Goal: Transaction & Acquisition: Book appointment/travel/reservation

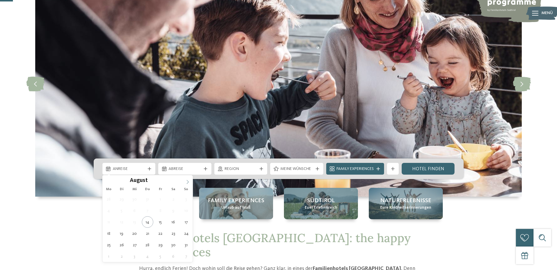
click at [189, 182] on icon at bounding box center [188, 182] width 4 height 4
type input "****"
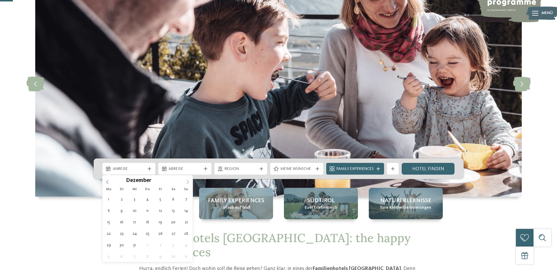
click at [189, 182] on icon at bounding box center [188, 182] width 4 height 4
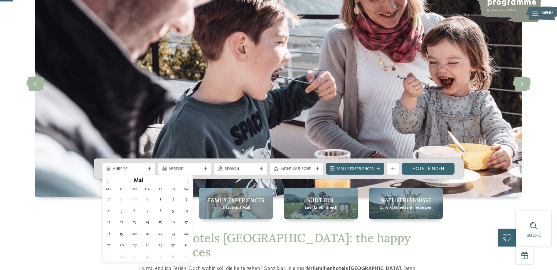
click at [189, 182] on icon at bounding box center [188, 182] width 4 height 4
type div "07.06.2026"
type input "****"
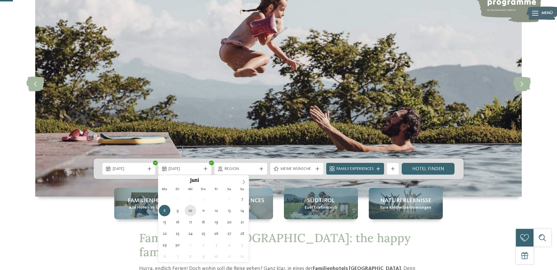
type div "10.06.2026"
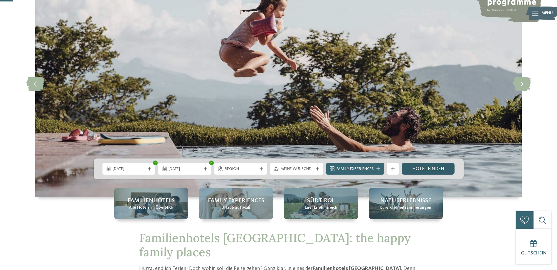
click at [420, 166] on link "Hotel finden" at bounding box center [428, 169] width 53 height 12
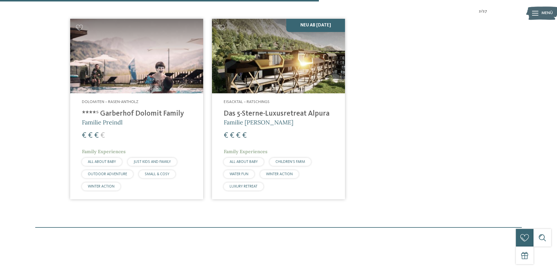
scroll to position [134, 0]
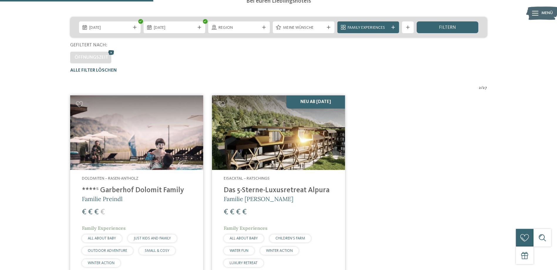
click at [109, 52] on icon at bounding box center [111, 53] width 9 height 8
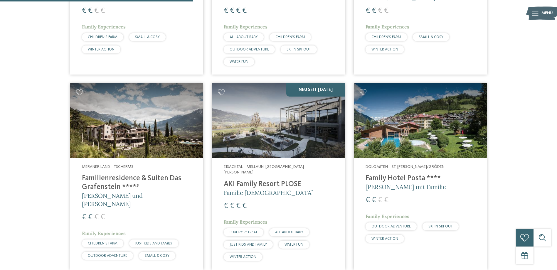
scroll to position [686, 0]
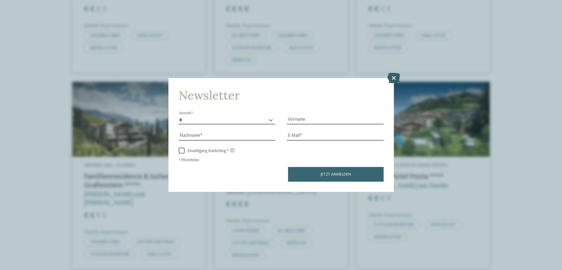
click at [394, 78] on icon at bounding box center [393, 78] width 13 height 10
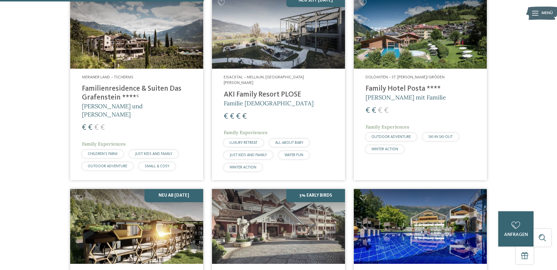
scroll to position [656, 0]
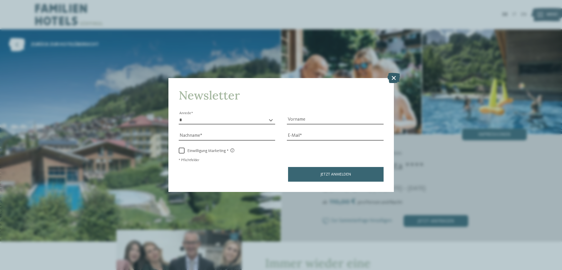
click at [399, 77] on icon at bounding box center [393, 78] width 13 height 10
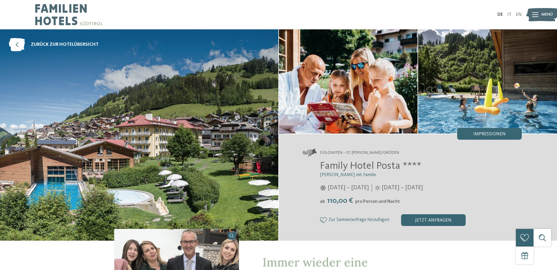
click at [58, 20] on img at bounding box center [69, 14] width 68 height 29
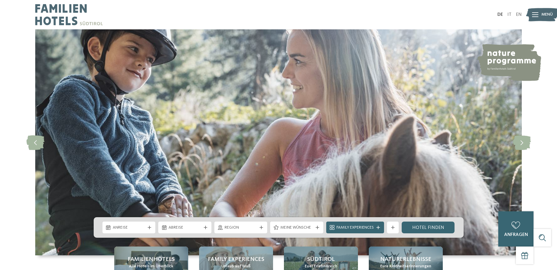
click at [538, 15] on icon at bounding box center [535, 14] width 6 height 5
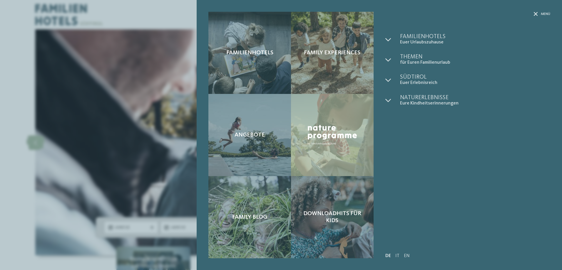
click at [518, 172] on div "Familienhotels Euer Urlaubszuhause Familienhotels finden" at bounding box center [467, 135] width 165 height 203
click at [548, 10] on div "Familienhotels Family Experiences" at bounding box center [379, 135] width 365 height 270
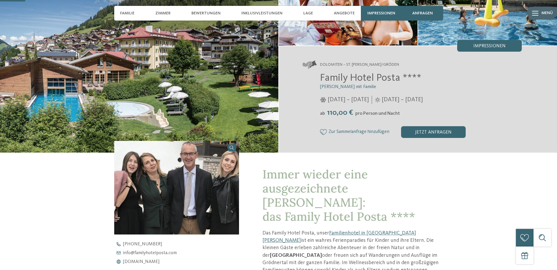
scroll to position [88, 0]
click at [385, 10] on div "Impressionen" at bounding box center [381, 13] width 41 height 15
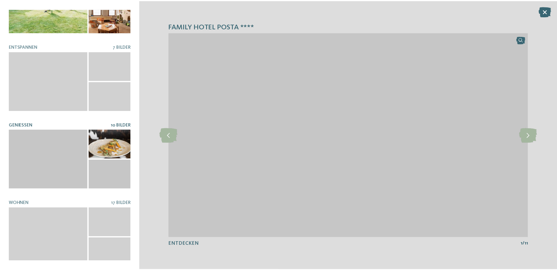
scroll to position [0, 0]
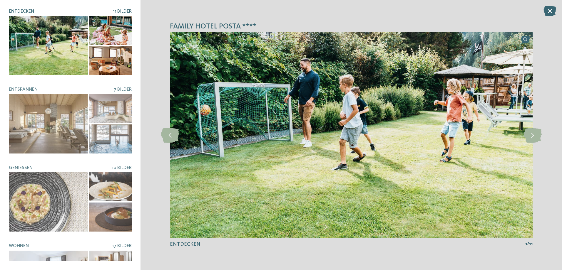
click at [110, 31] on div at bounding box center [110, 30] width 42 height 29
click at [115, 31] on div at bounding box center [110, 30] width 42 height 29
click at [113, 61] on div at bounding box center [110, 60] width 42 height 29
click at [106, 35] on div at bounding box center [110, 30] width 42 height 29
click at [112, 15] on article "Entdecken 11 Bilder" at bounding box center [70, 42] width 123 height 66
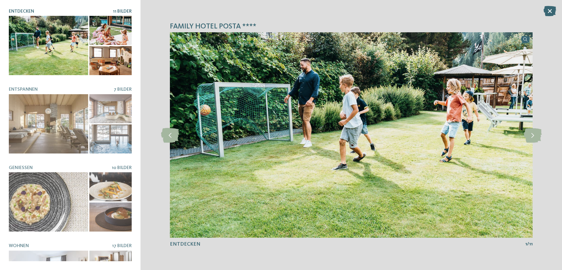
click at [114, 9] on span "11 Bilder" at bounding box center [122, 11] width 19 height 5
click at [531, 135] on icon at bounding box center [532, 135] width 18 height 15
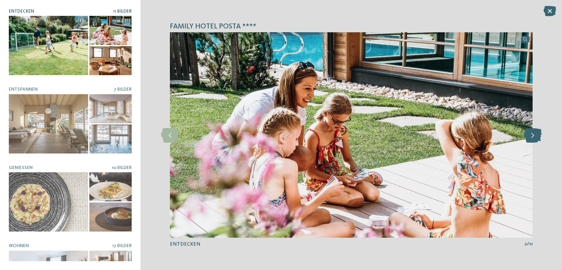
click at [531, 135] on icon at bounding box center [532, 135] width 18 height 15
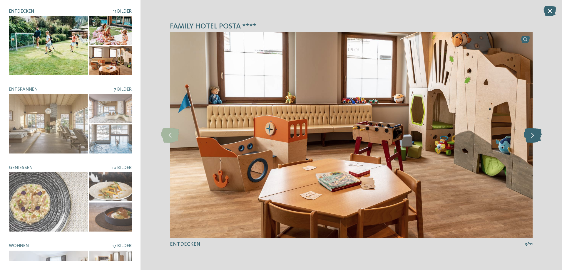
click at [531, 135] on icon at bounding box center [532, 135] width 18 height 15
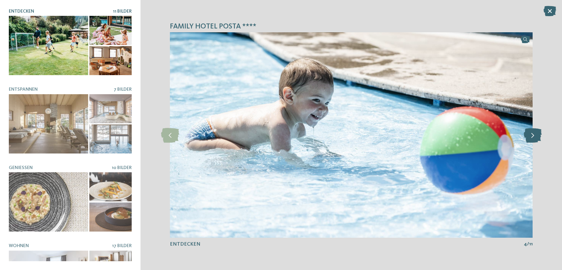
click at [531, 135] on icon at bounding box center [532, 135] width 18 height 15
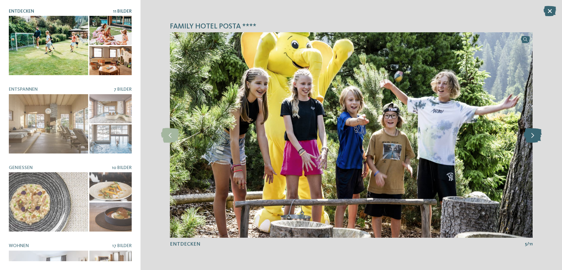
click at [531, 135] on icon at bounding box center [532, 135] width 18 height 15
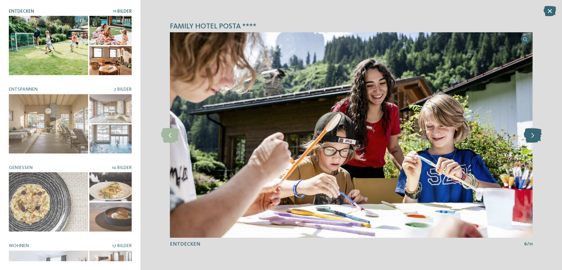
click at [531, 135] on icon at bounding box center [532, 135] width 18 height 15
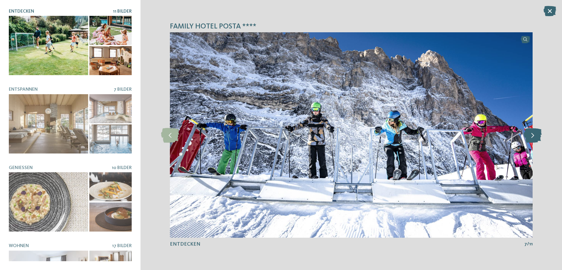
click at [531, 135] on icon at bounding box center [532, 135] width 18 height 15
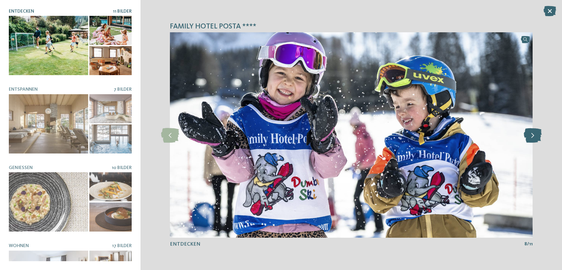
click at [531, 135] on icon at bounding box center [532, 135] width 18 height 15
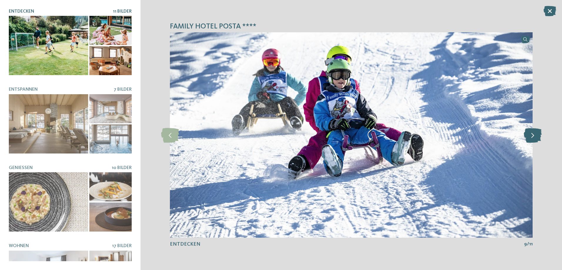
click at [531, 135] on icon at bounding box center [532, 135] width 18 height 15
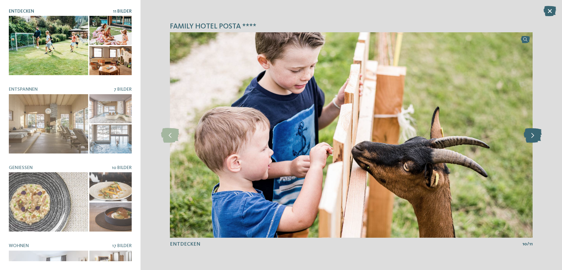
click at [531, 135] on icon at bounding box center [532, 135] width 18 height 15
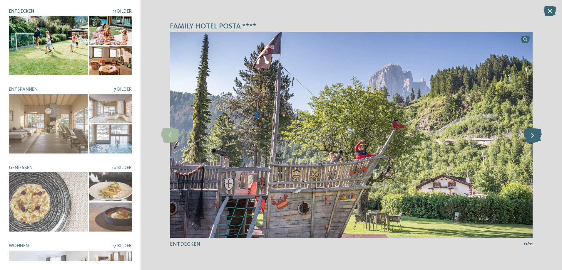
click at [531, 135] on icon at bounding box center [532, 135] width 18 height 15
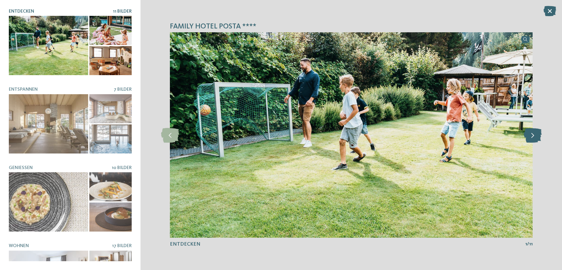
click at [531, 135] on icon at bounding box center [532, 135] width 18 height 15
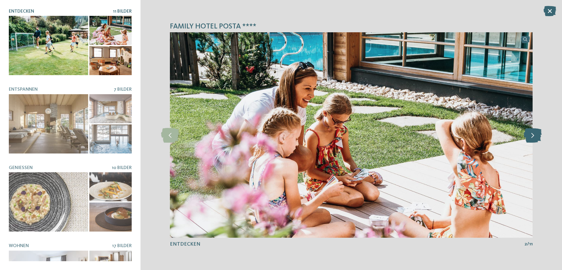
click at [531, 135] on icon at bounding box center [532, 135] width 18 height 15
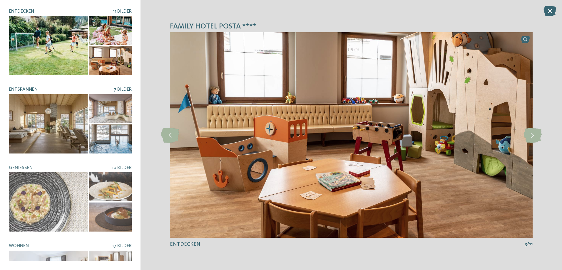
click at [107, 110] on div at bounding box center [110, 108] width 42 height 29
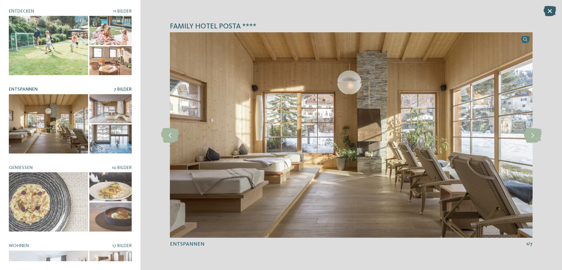
click at [546, 12] on icon at bounding box center [549, 11] width 13 height 10
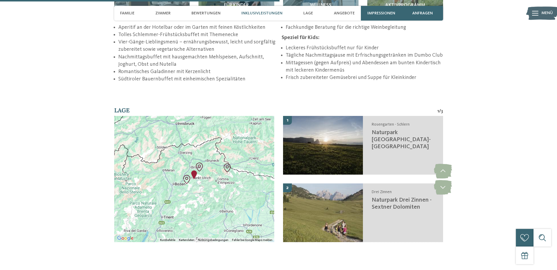
scroll to position [940, 0]
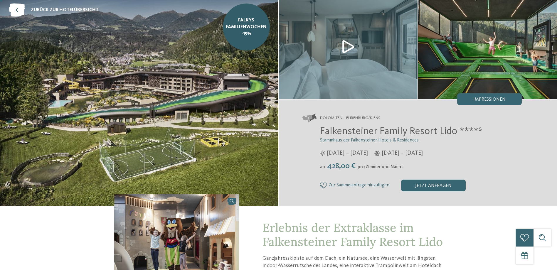
scroll to position [88, 0]
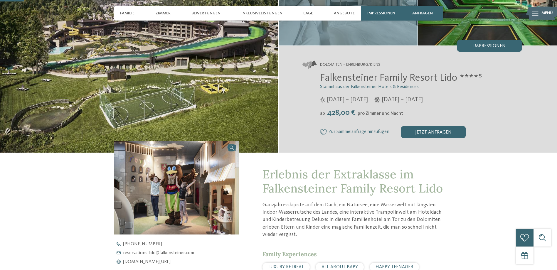
click at [168, 81] on img at bounding box center [139, 46] width 278 height 211
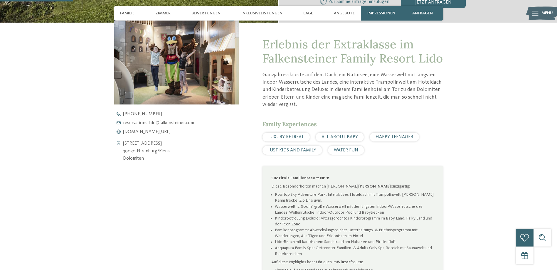
scroll to position [264, 0]
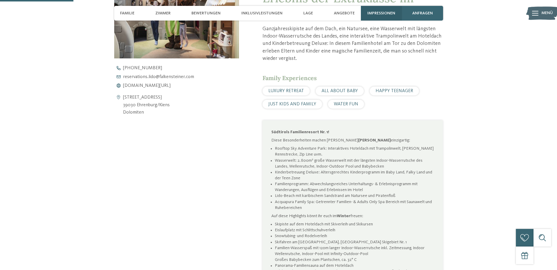
click at [371, 14] on span "Impressionen" at bounding box center [381, 13] width 28 height 5
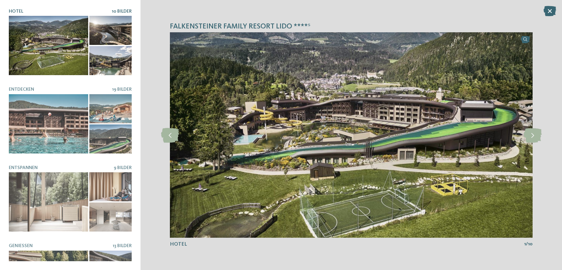
click at [53, 61] on div at bounding box center [48, 45] width 79 height 59
click at [525, 136] on icon at bounding box center [532, 135] width 18 height 15
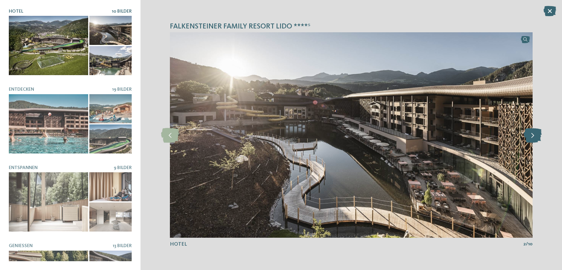
click at [524, 137] on icon at bounding box center [532, 135] width 18 height 15
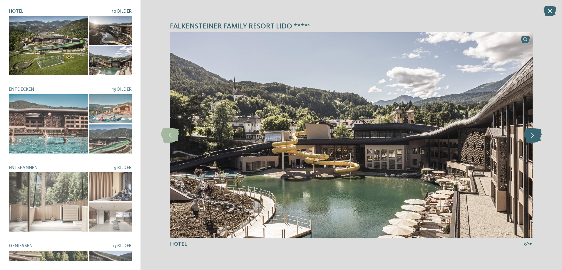
click at [524, 137] on icon at bounding box center [532, 135] width 18 height 15
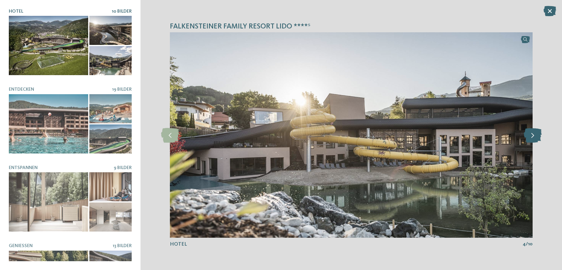
click at [524, 137] on icon at bounding box center [532, 135] width 18 height 15
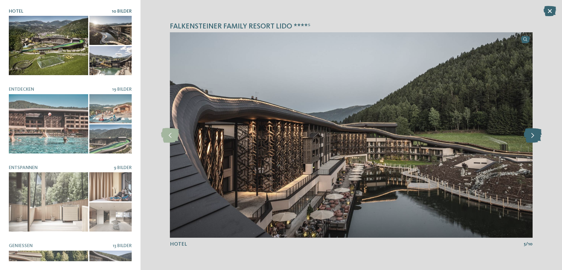
click at [524, 137] on icon at bounding box center [532, 135] width 18 height 15
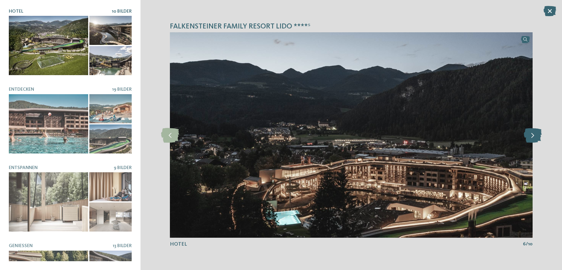
click at [524, 137] on icon at bounding box center [532, 135] width 18 height 15
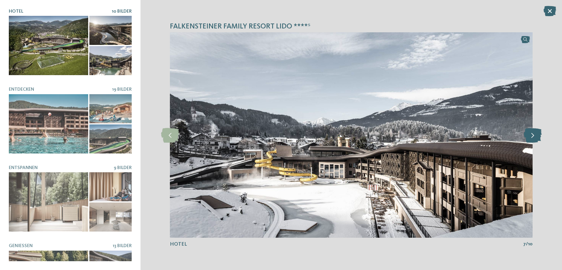
click at [524, 137] on icon at bounding box center [532, 135] width 18 height 15
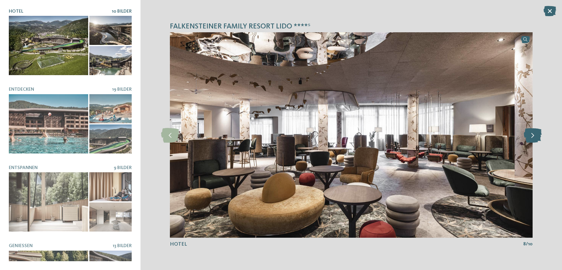
click at [524, 137] on icon at bounding box center [532, 135] width 18 height 15
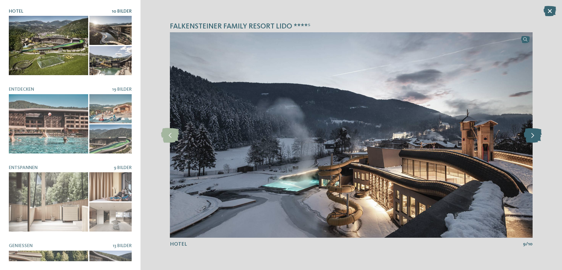
click at [524, 137] on icon at bounding box center [532, 135] width 18 height 15
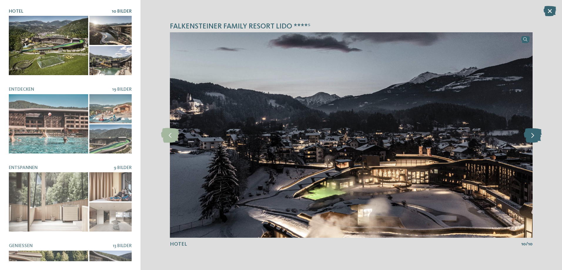
click at [524, 137] on icon at bounding box center [532, 135] width 18 height 15
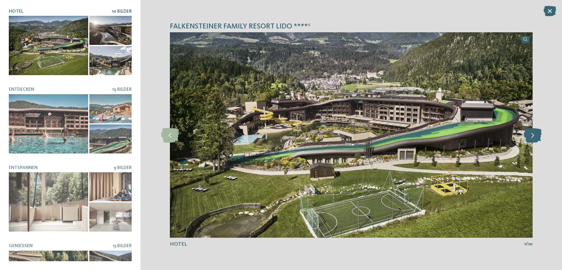
click at [524, 137] on icon at bounding box center [532, 135] width 18 height 15
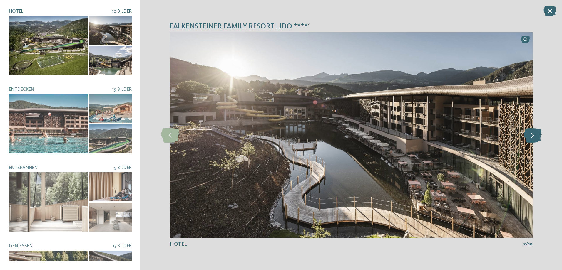
click at [524, 137] on icon at bounding box center [532, 135] width 18 height 15
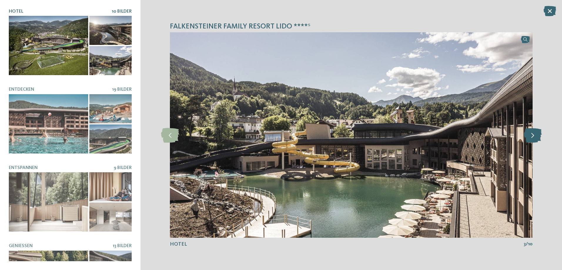
click at [524, 137] on icon at bounding box center [532, 135] width 18 height 15
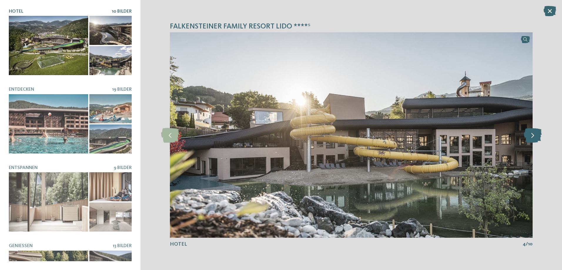
click at [524, 137] on icon at bounding box center [532, 135] width 18 height 15
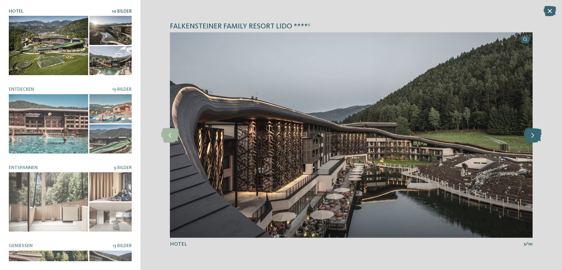
click at [524, 137] on icon at bounding box center [532, 135] width 18 height 15
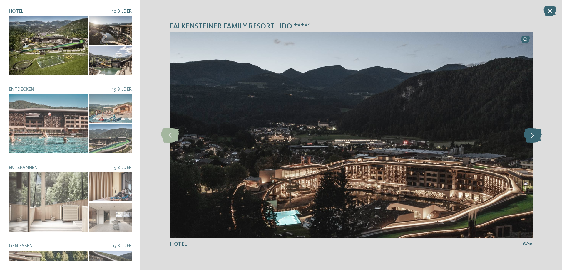
click at [524, 137] on icon at bounding box center [532, 135] width 18 height 15
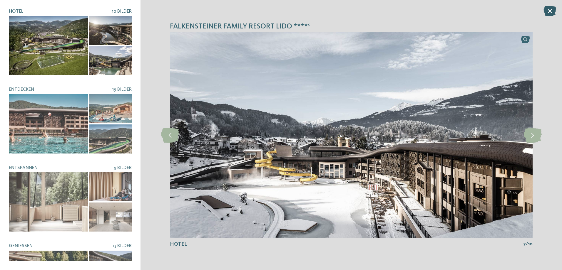
click at [550, 8] on icon at bounding box center [549, 11] width 13 height 10
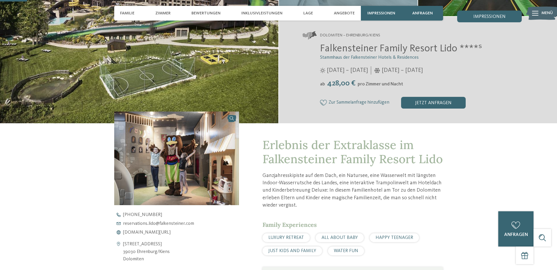
scroll to position [59, 0]
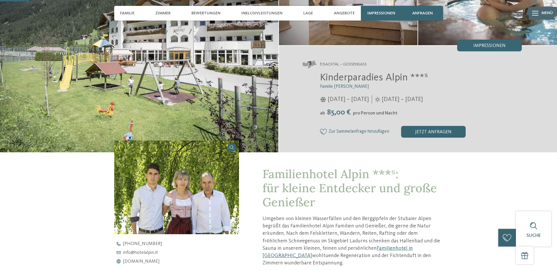
scroll to position [88, 0]
click at [373, 13] on span "Impressionen" at bounding box center [381, 13] width 28 height 5
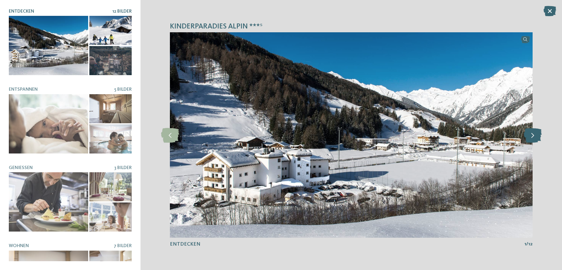
click at [534, 131] on icon at bounding box center [532, 135] width 18 height 15
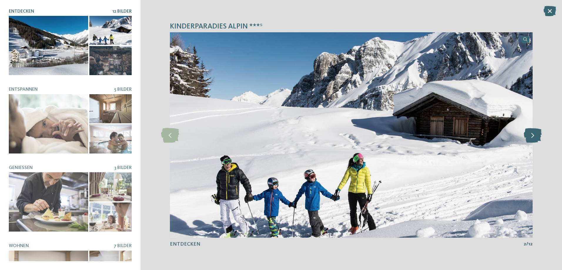
click at [534, 131] on icon at bounding box center [532, 135] width 18 height 15
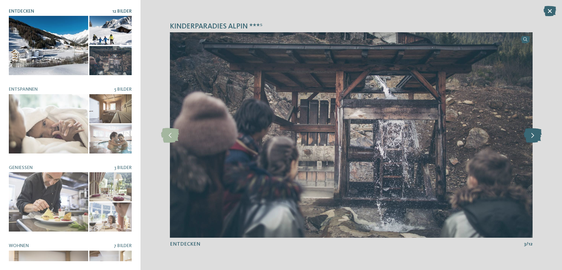
click at [534, 131] on icon at bounding box center [532, 135] width 18 height 15
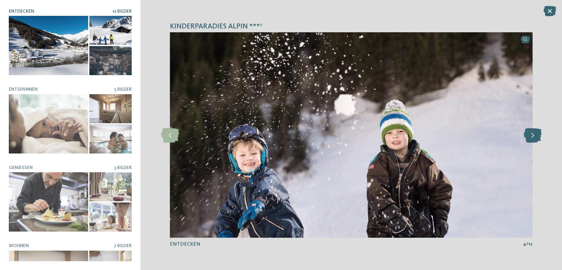
click at [534, 131] on icon at bounding box center [532, 135] width 18 height 15
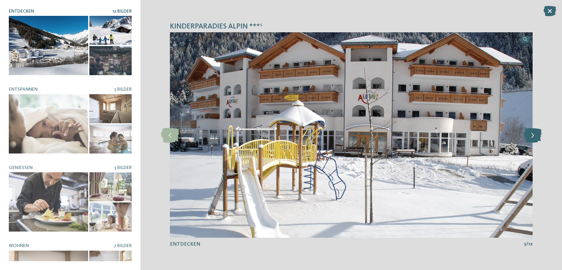
click at [534, 131] on icon at bounding box center [532, 135] width 18 height 15
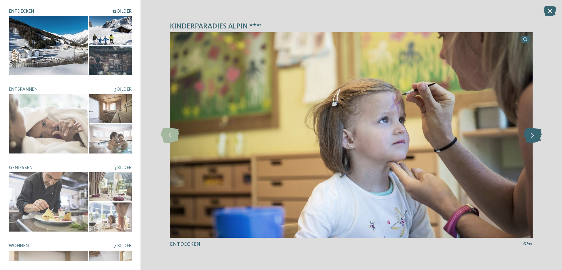
click at [534, 131] on icon at bounding box center [532, 135] width 18 height 15
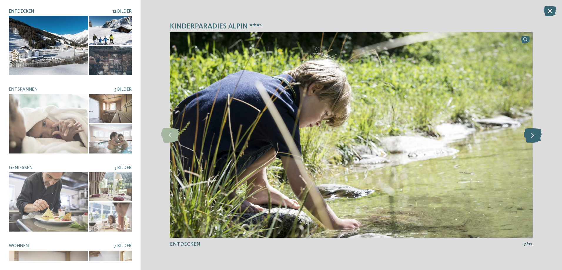
click at [534, 131] on icon at bounding box center [532, 135] width 18 height 15
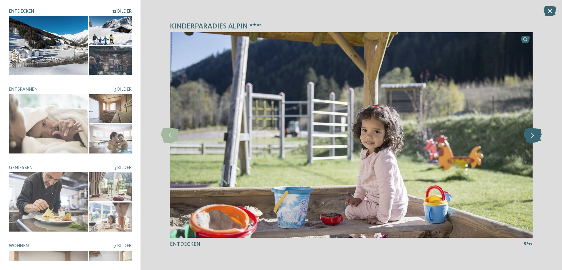
click at [534, 131] on icon at bounding box center [532, 135] width 18 height 15
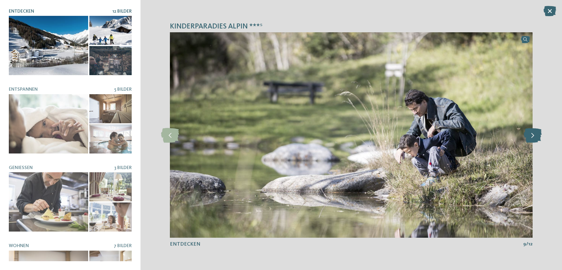
click at [534, 131] on icon at bounding box center [532, 135] width 18 height 15
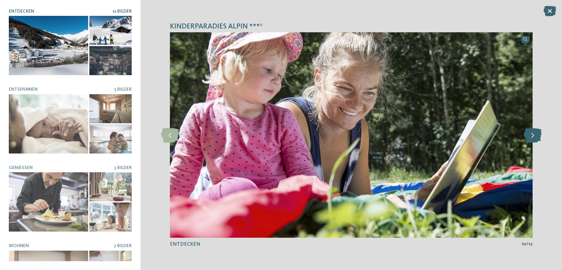
click at [534, 131] on icon at bounding box center [532, 135] width 18 height 15
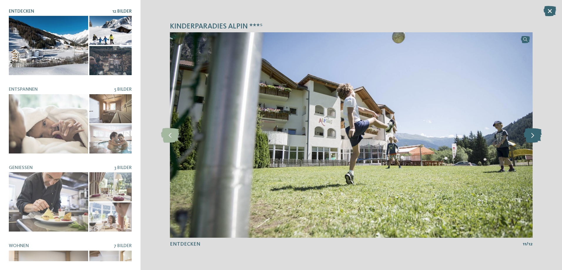
click at [534, 131] on icon at bounding box center [532, 135] width 18 height 15
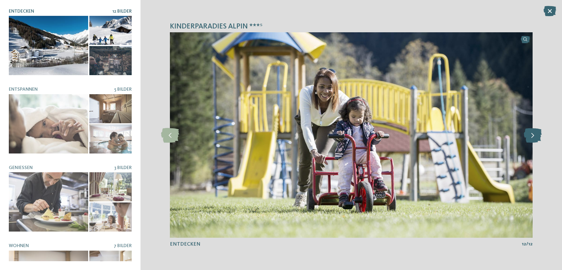
click at [534, 131] on icon at bounding box center [532, 135] width 18 height 15
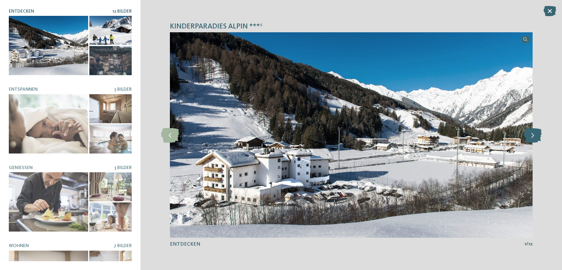
click at [534, 131] on icon at bounding box center [532, 135] width 18 height 15
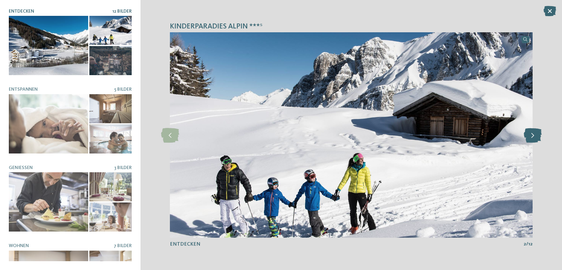
click at [534, 131] on icon at bounding box center [532, 135] width 18 height 15
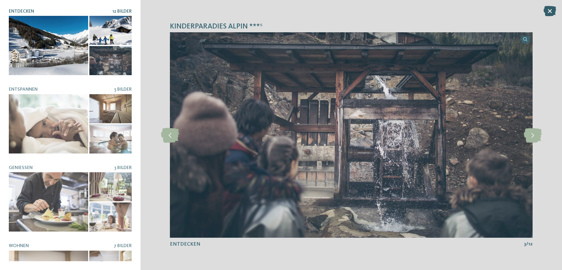
click at [549, 6] on icon at bounding box center [549, 11] width 13 height 10
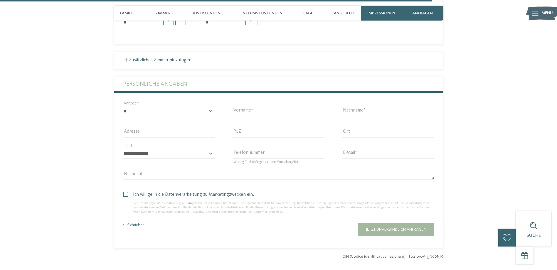
scroll to position [1615, 0]
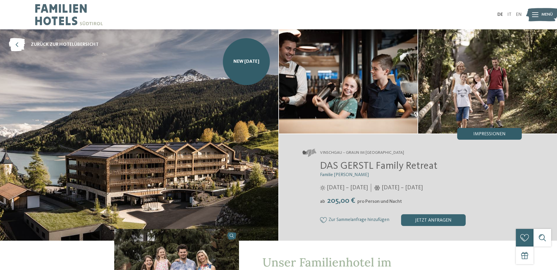
click at [478, 131] on div "Impressionen" at bounding box center [489, 134] width 65 height 12
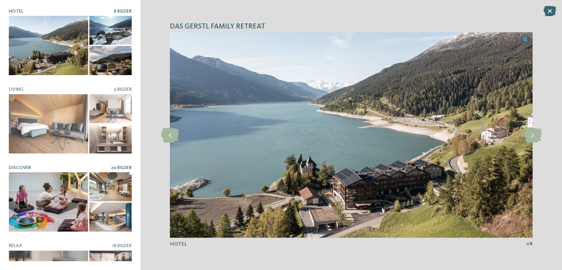
click at [118, 166] on span "20 Bilder" at bounding box center [121, 168] width 21 height 5
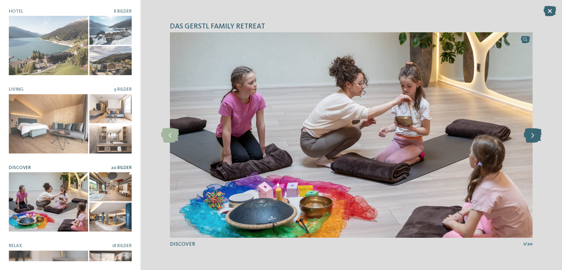
click at [531, 138] on icon at bounding box center [532, 135] width 18 height 15
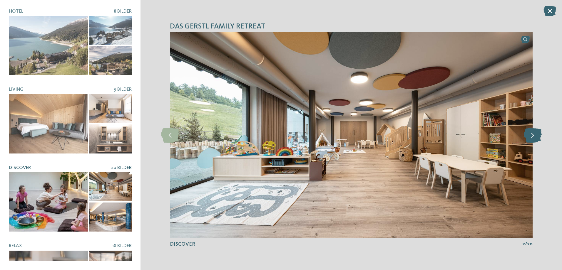
click at [531, 138] on icon at bounding box center [532, 135] width 18 height 15
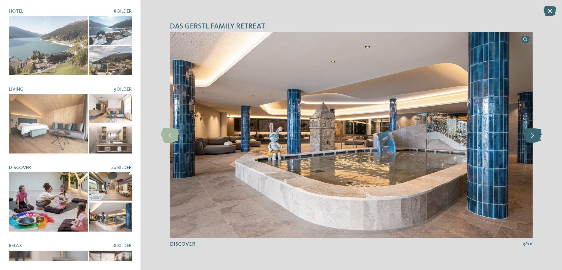
click at [531, 138] on icon at bounding box center [532, 135] width 18 height 15
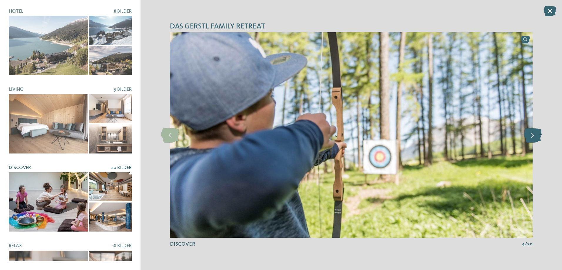
click at [531, 138] on icon at bounding box center [532, 135] width 18 height 15
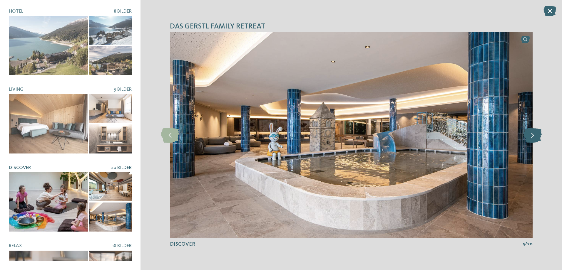
click at [531, 138] on icon at bounding box center [532, 135] width 18 height 15
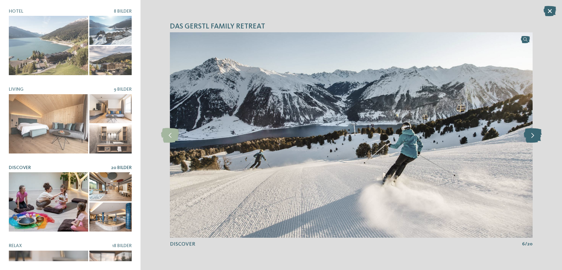
click at [531, 138] on icon at bounding box center [532, 135] width 18 height 15
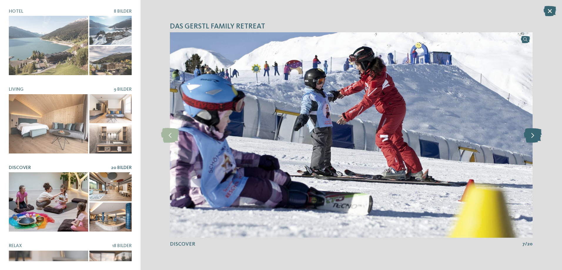
click at [531, 138] on icon at bounding box center [532, 135] width 18 height 15
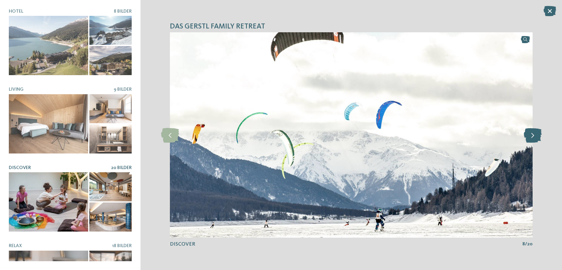
click at [531, 138] on icon at bounding box center [532, 135] width 18 height 15
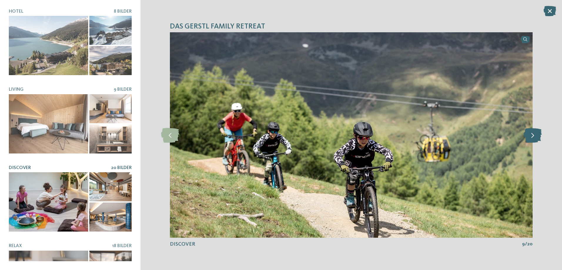
click at [531, 138] on icon at bounding box center [532, 135] width 18 height 15
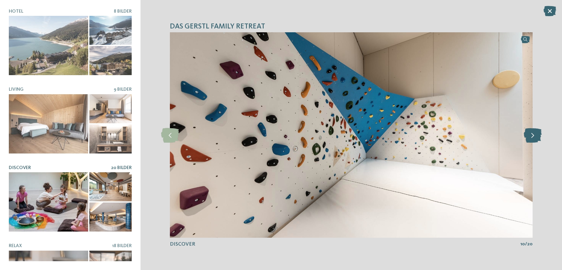
click at [531, 138] on icon at bounding box center [532, 135] width 18 height 15
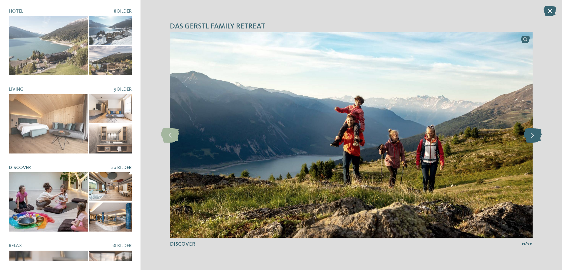
click at [531, 138] on icon at bounding box center [532, 135] width 18 height 15
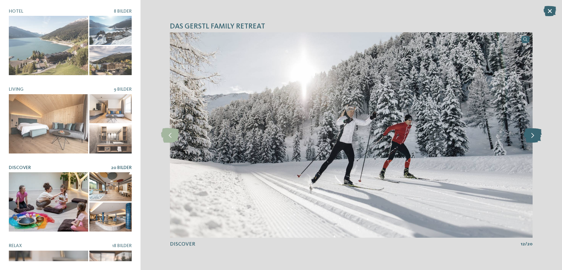
click at [531, 138] on icon at bounding box center [532, 135] width 18 height 15
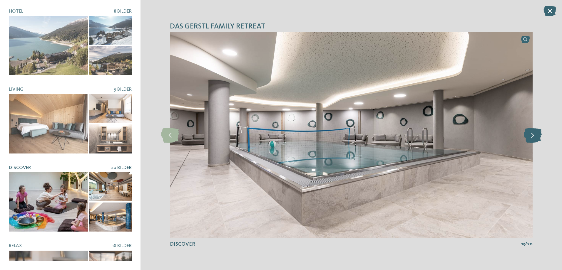
click at [531, 138] on icon at bounding box center [532, 135] width 18 height 15
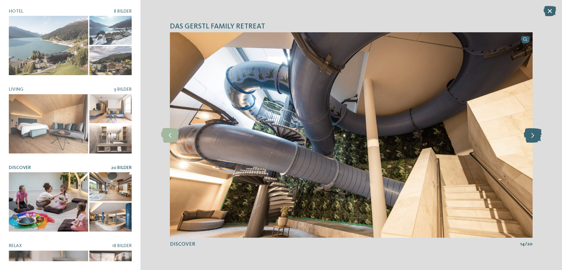
click at [531, 138] on icon at bounding box center [532, 135] width 18 height 15
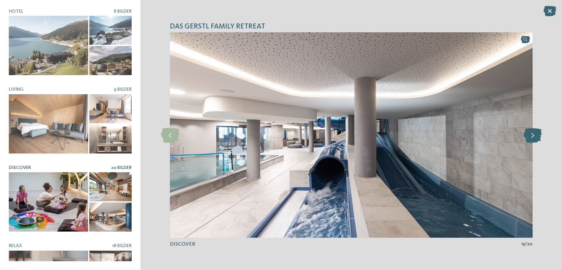
click at [531, 138] on icon at bounding box center [532, 135] width 18 height 15
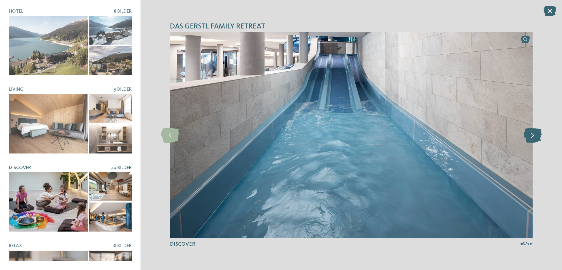
click at [531, 138] on icon at bounding box center [532, 135] width 18 height 15
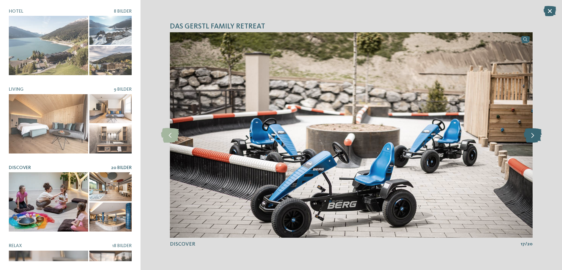
click at [531, 138] on icon at bounding box center [532, 135] width 18 height 15
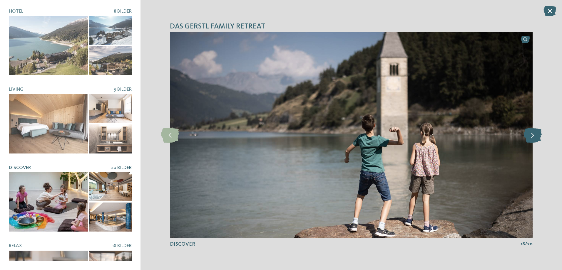
click at [531, 138] on icon at bounding box center [532, 135] width 18 height 15
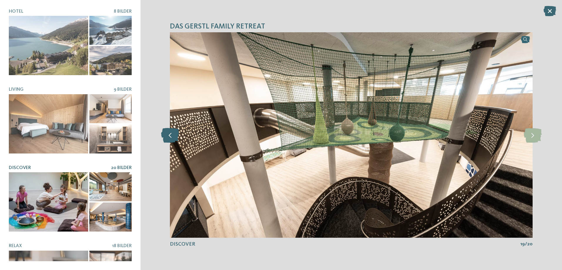
click at [176, 135] on icon at bounding box center [170, 135] width 18 height 15
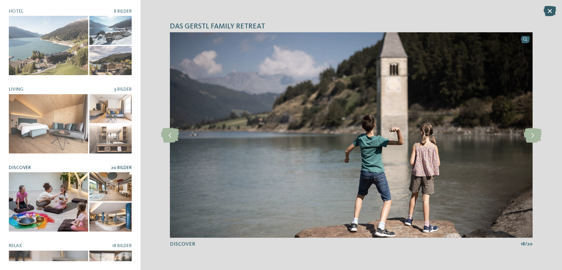
click at [549, 11] on icon at bounding box center [549, 11] width 13 height 10
